Goal: Task Accomplishment & Management: Manage account settings

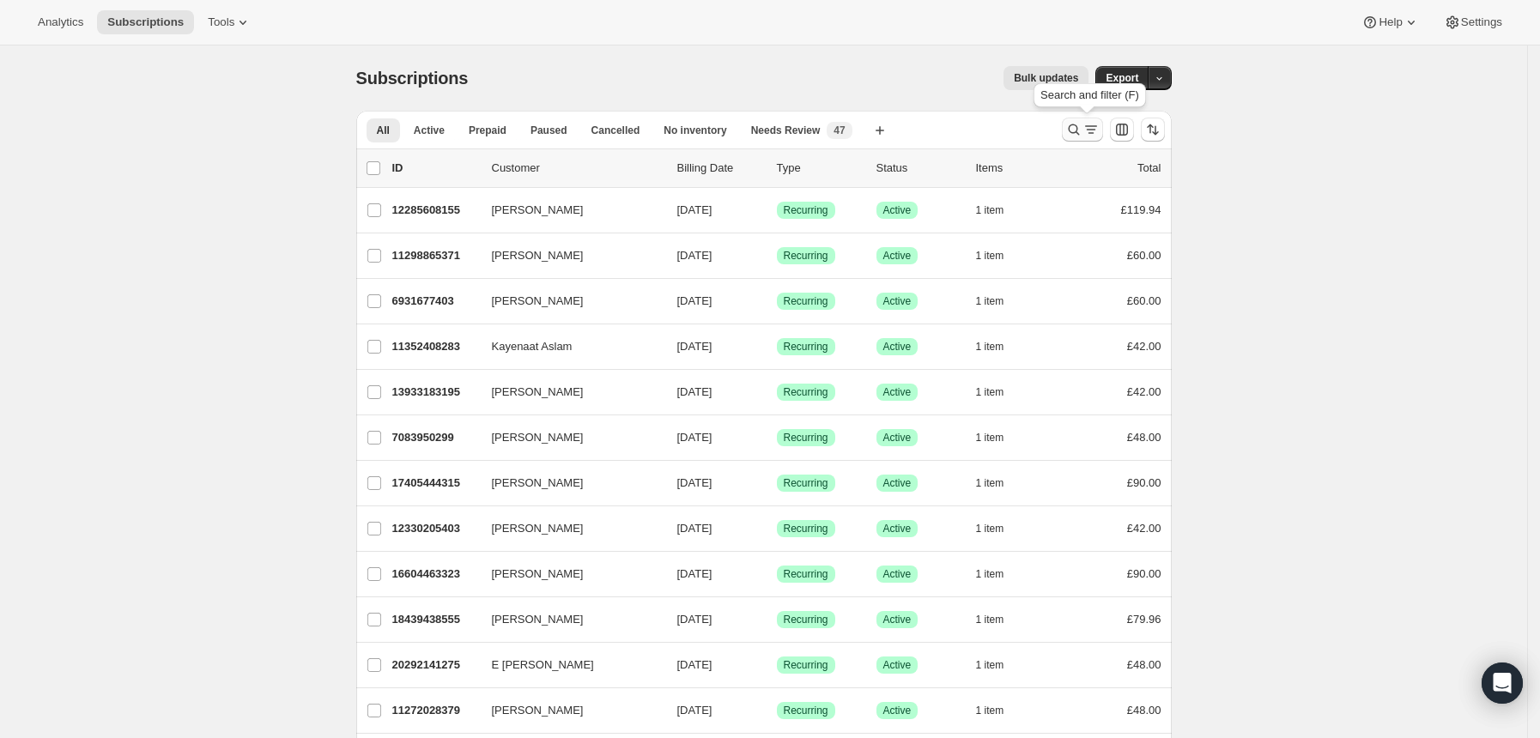
click at [1069, 135] on button "Search and filter results" at bounding box center [1082, 130] width 41 height 24
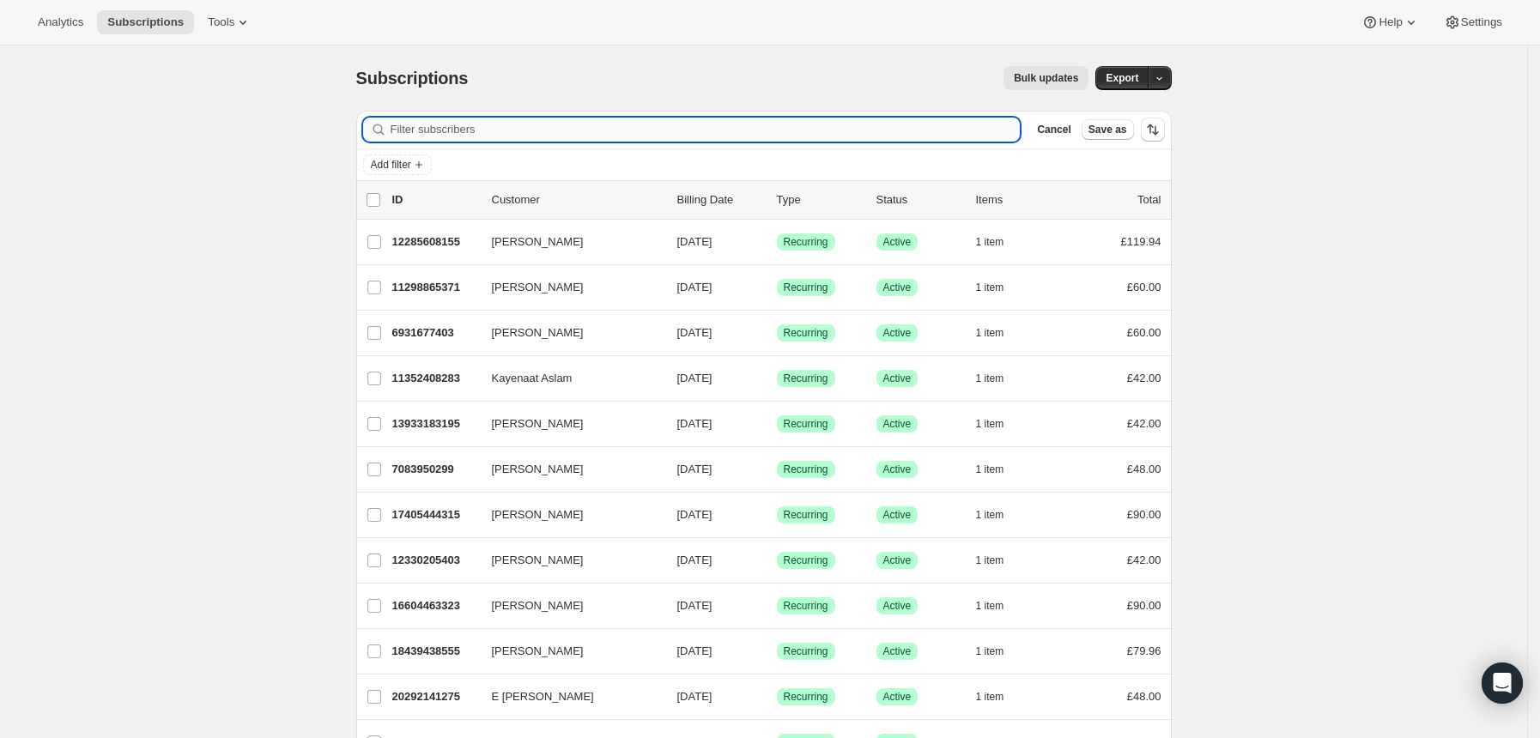
click at [963, 137] on input "Filter subscribers" at bounding box center [706, 130] width 630 height 24
type input "[EMAIL_ADDRESS][DOMAIN_NAME]"
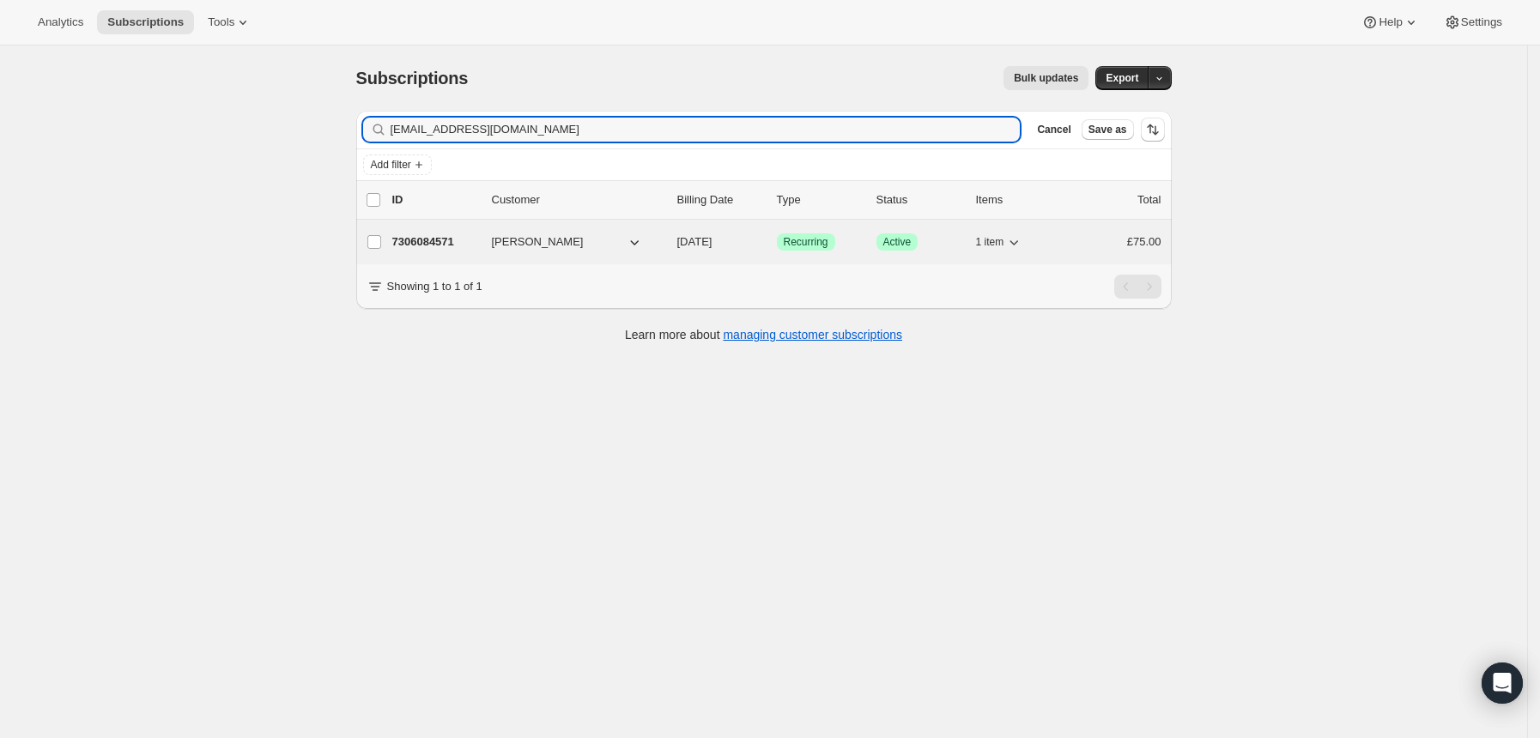
click at [863, 239] on div "Success Recurring" at bounding box center [820, 242] width 86 height 17
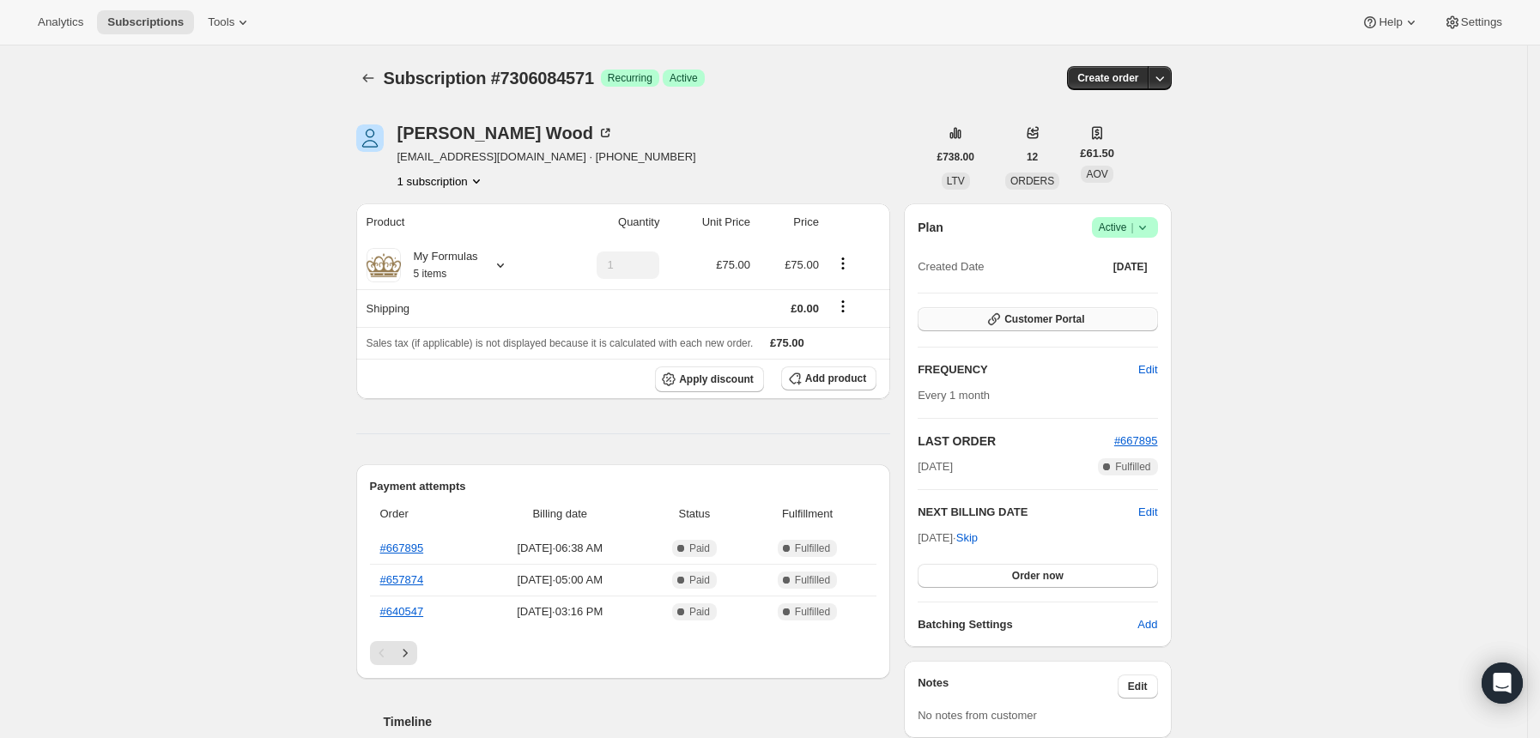
click at [1072, 314] on span "Customer Portal" at bounding box center [1045, 320] width 80 height 14
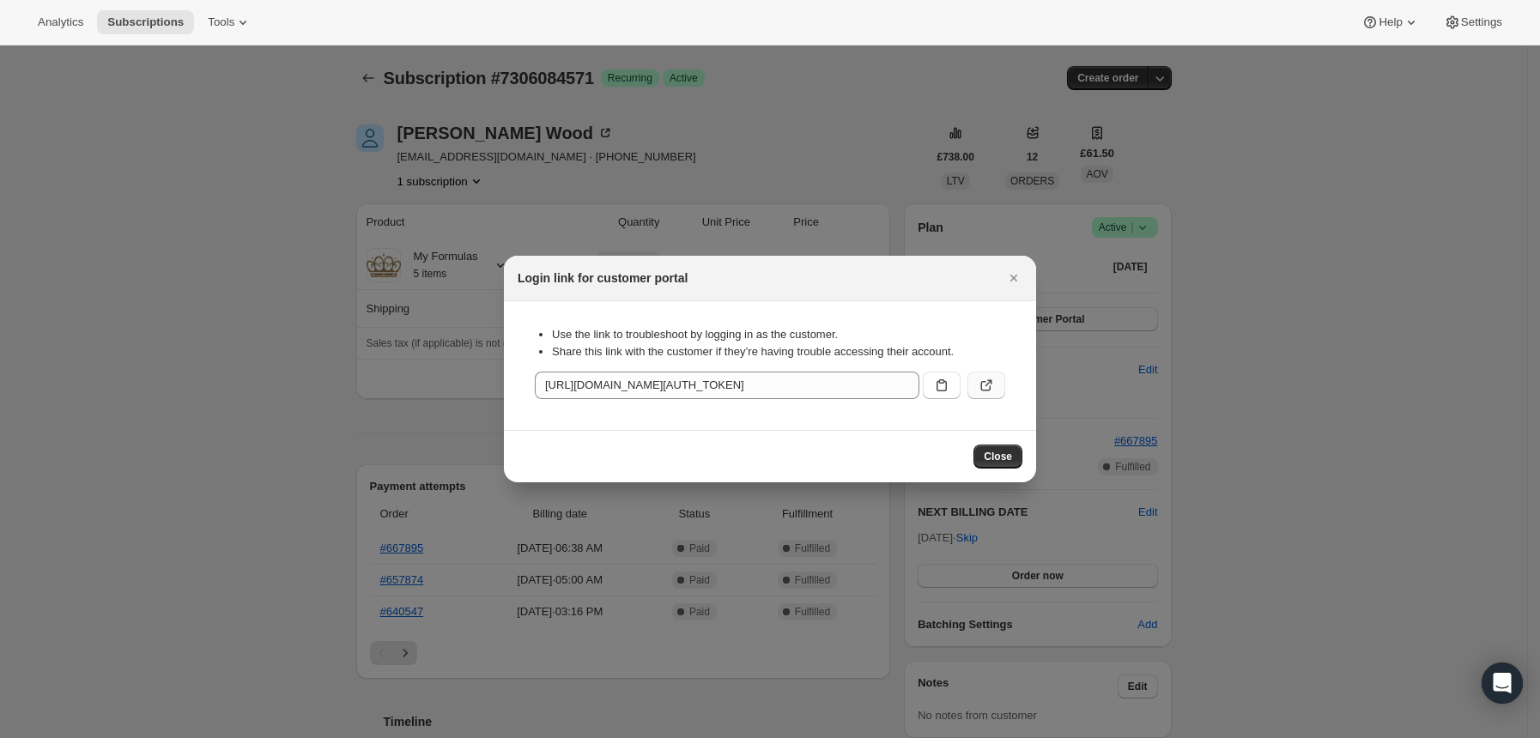
click at [989, 381] on icon ":rcb:" at bounding box center [989, 383] width 7 height 7
